Goal: Task Accomplishment & Management: Manage account settings

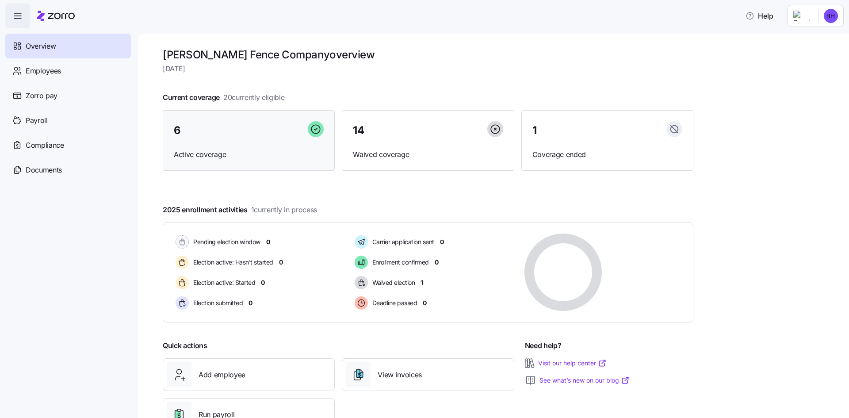
click at [247, 137] on div "6" at bounding box center [249, 130] width 150 height 19
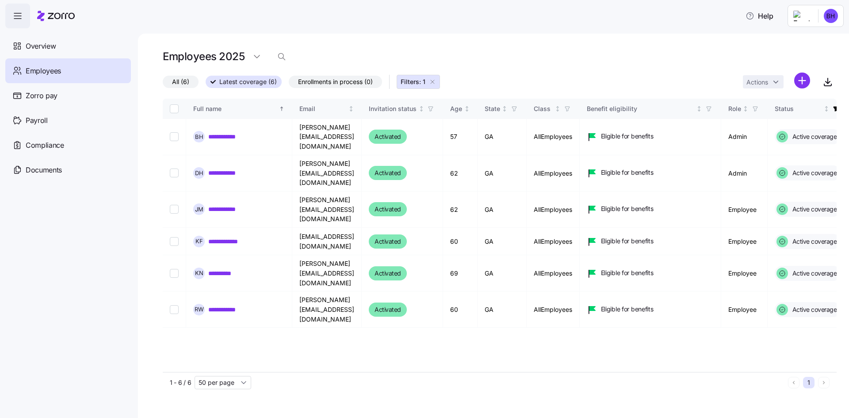
click at [831, 14] on html "**********" at bounding box center [424, 206] width 849 height 413
click at [808, 87] on div "Log out" at bounding box center [795, 90] width 34 height 10
